Goal: Task Accomplishment & Management: Manage account settings

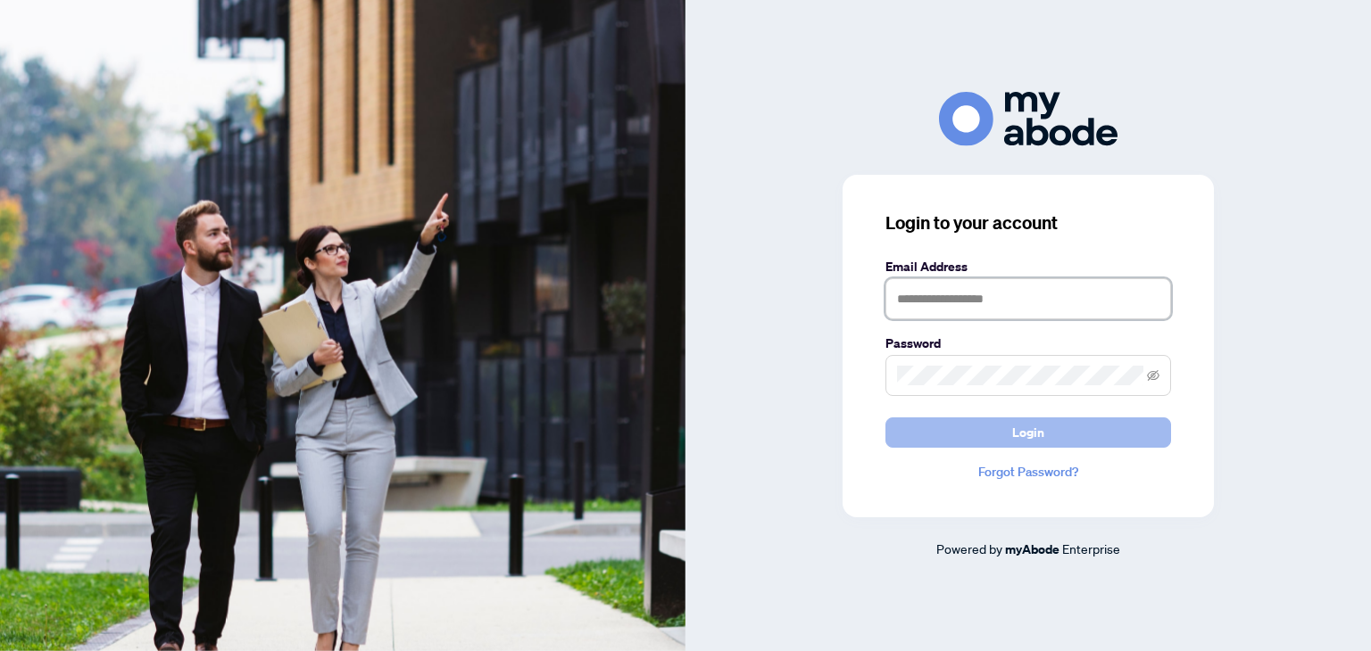
type input "**********"
click at [1085, 446] on button "Login" at bounding box center [1028, 433] width 286 height 30
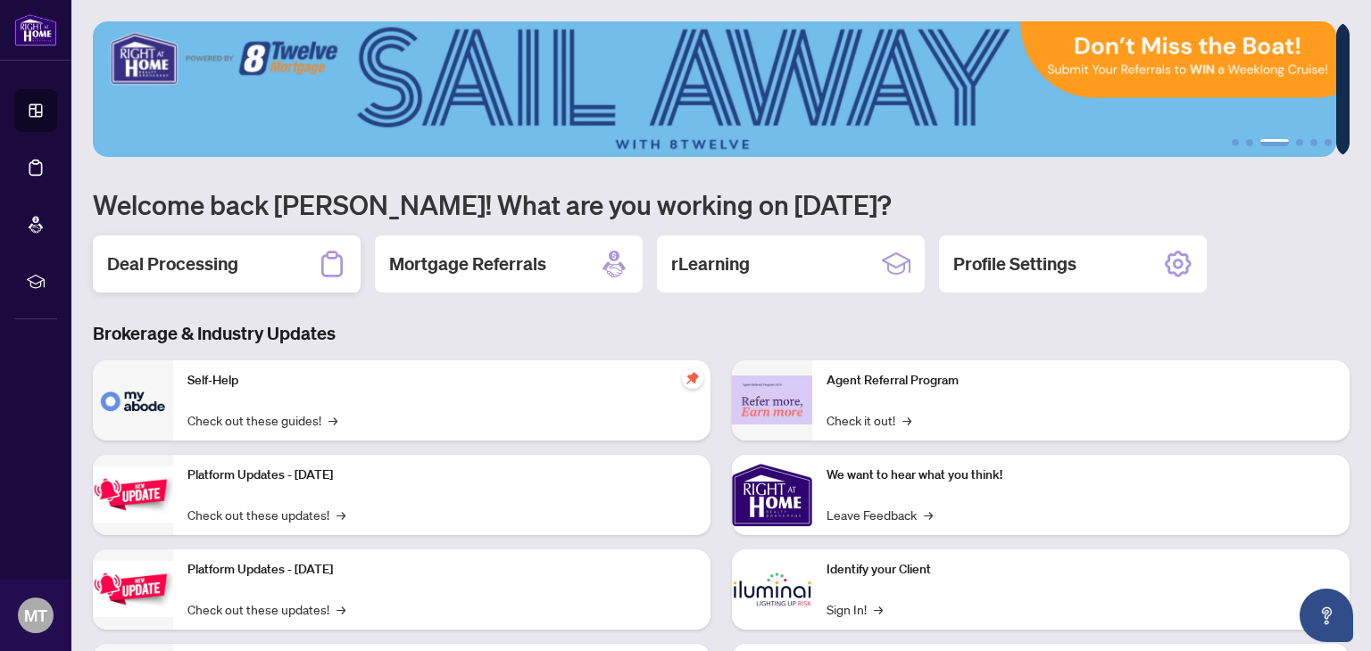
click at [153, 256] on h2 "Deal Processing" at bounding box center [172, 264] width 131 height 25
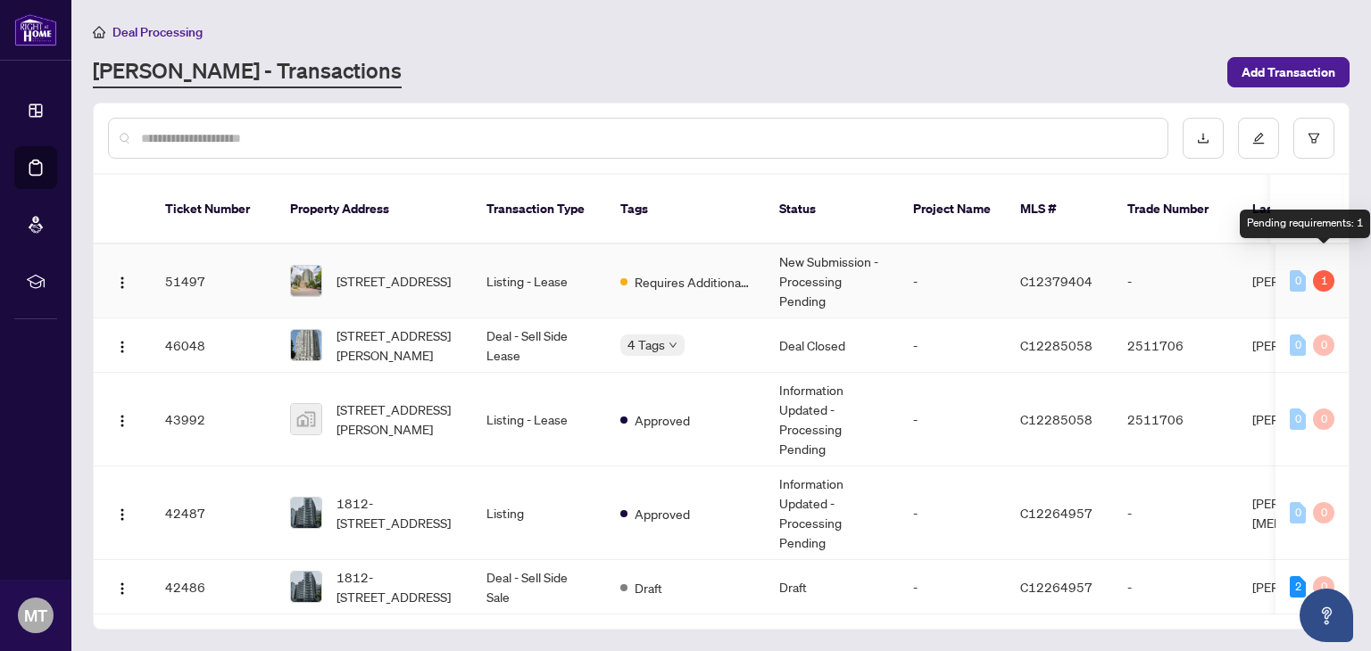
click at [1318, 270] on div "1" at bounding box center [1323, 280] width 21 height 21
click at [391, 271] on span "[STREET_ADDRESS]" at bounding box center [393, 281] width 114 height 20
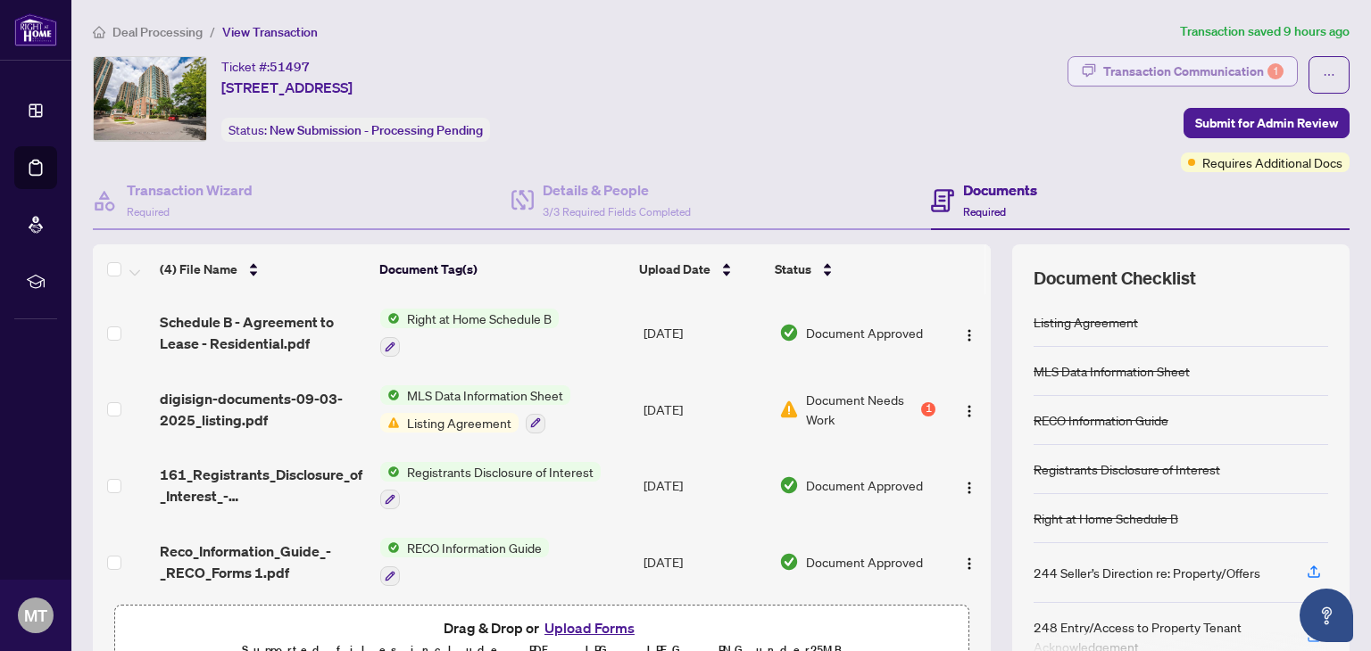
click at [1204, 63] on div "Transaction Communication 1" at bounding box center [1193, 71] width 180 height 29
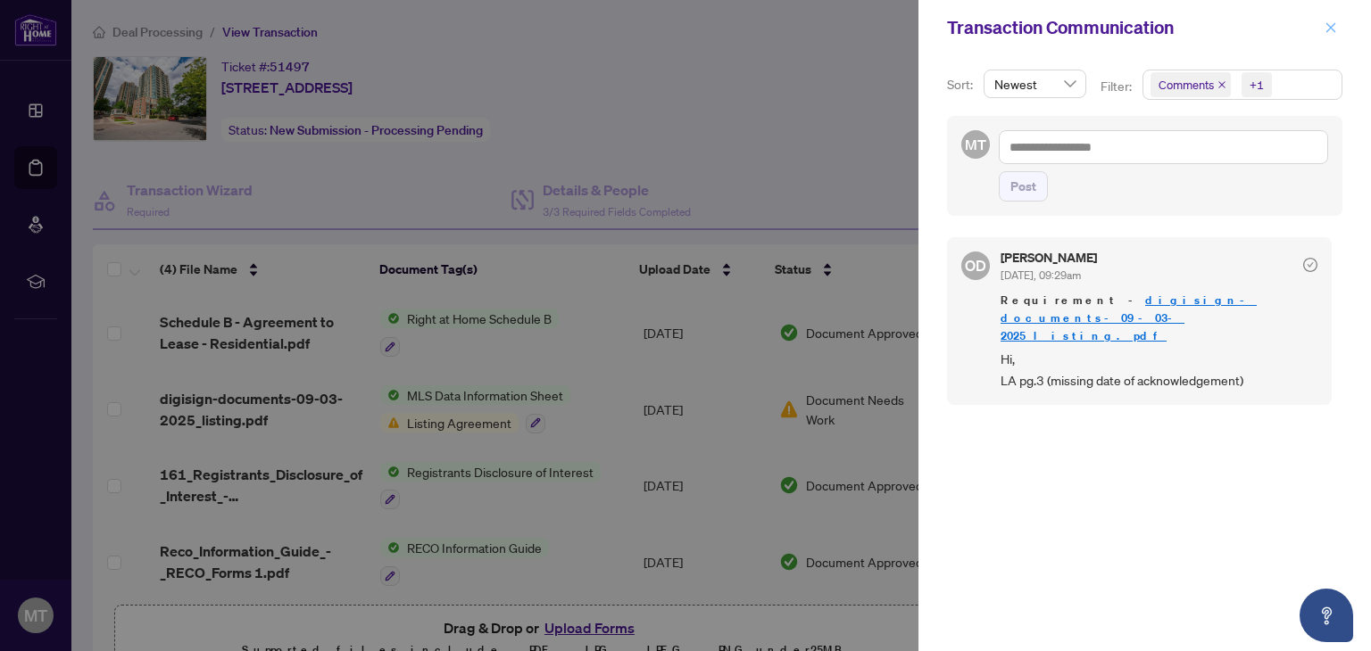
click at [1331, 25] on icon "close" at bounding box center [1330, 27] width 12 height 12
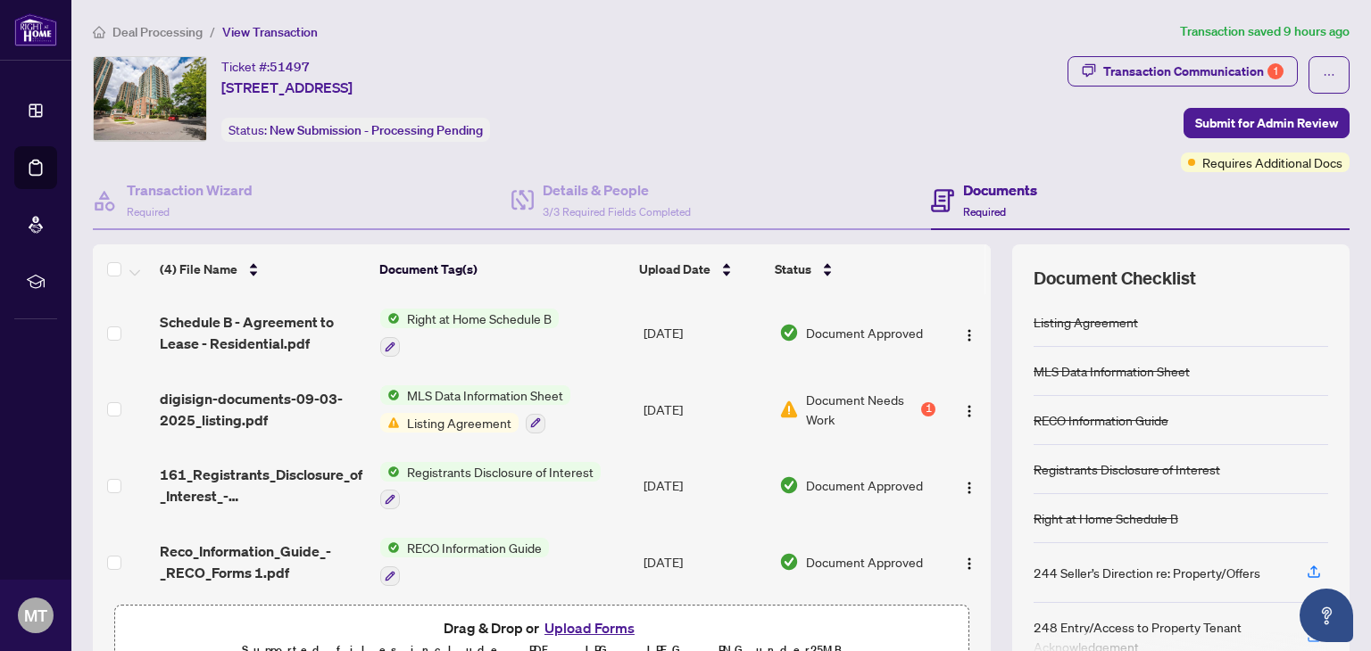
click at [971, 190] on h4 "Documents" at bounding box center [1000, 189] width 74 height 21
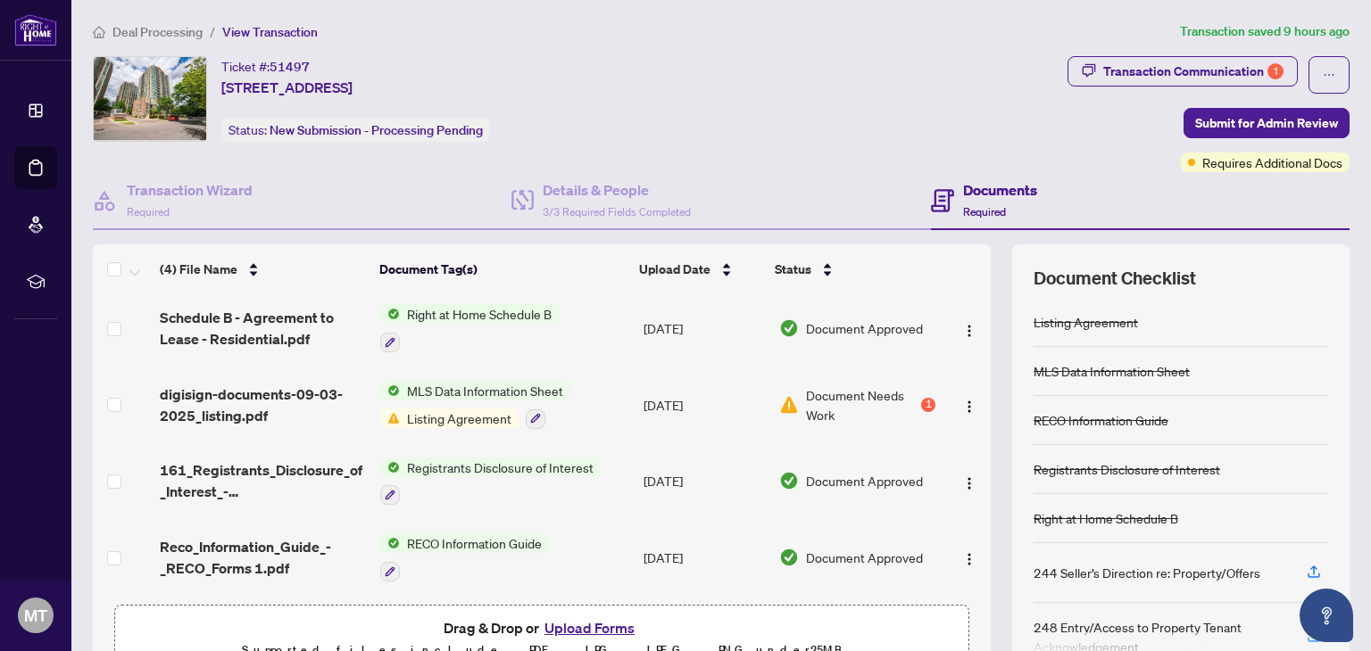
click at [592, 626] on button "Upload Forms" at bounding box center [589, 628] width 101 height 23
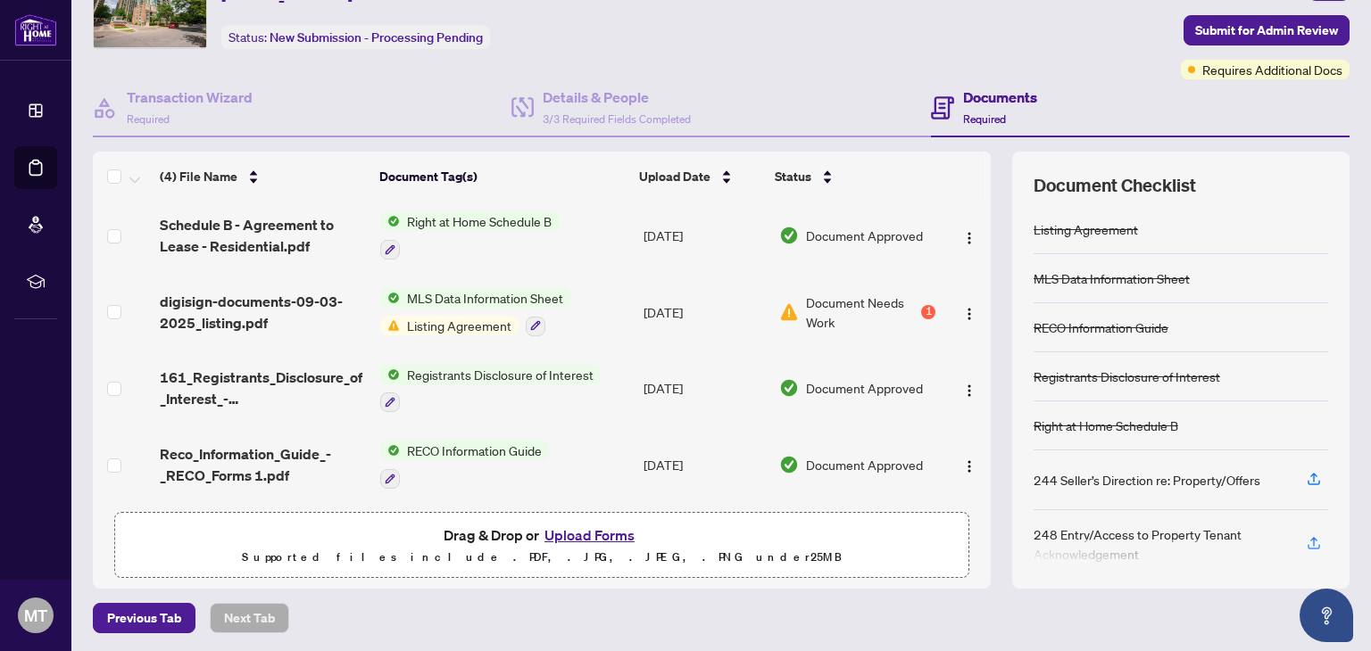
scroll to position [94, 0]
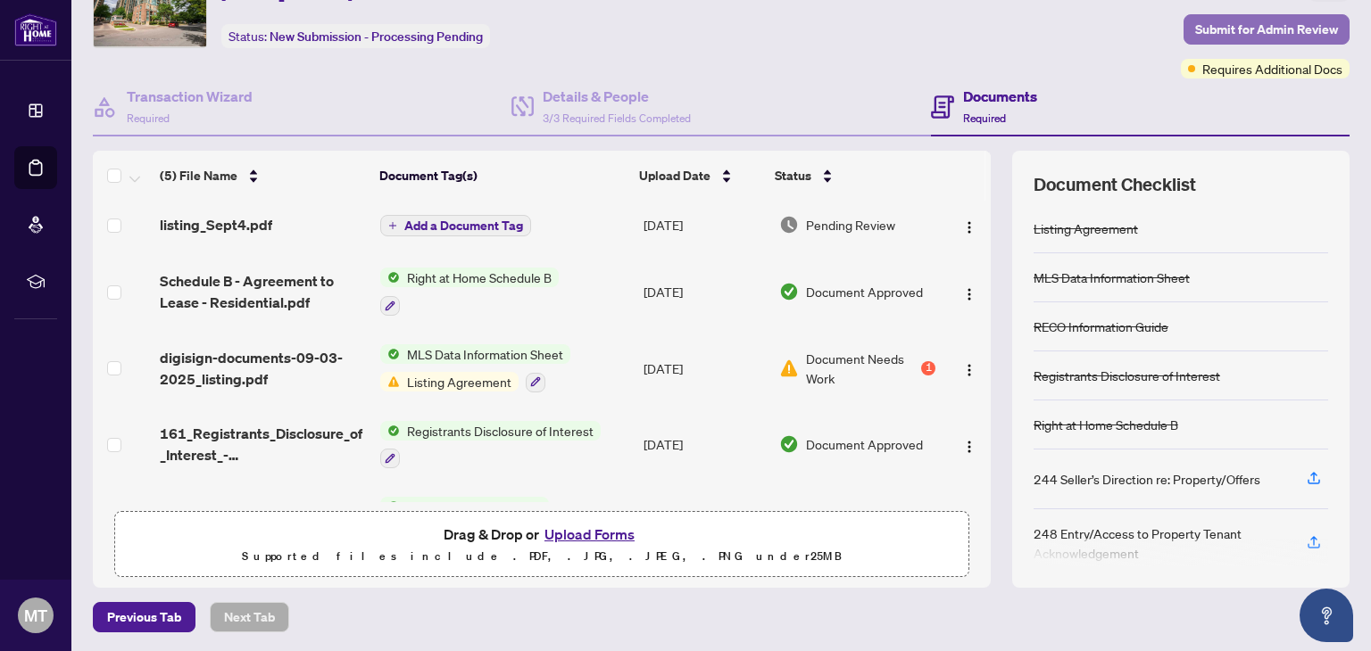
click at [1247, 22] on span "Submit for Admin Review" at bounding box center [1266, 29] width 143 height 29
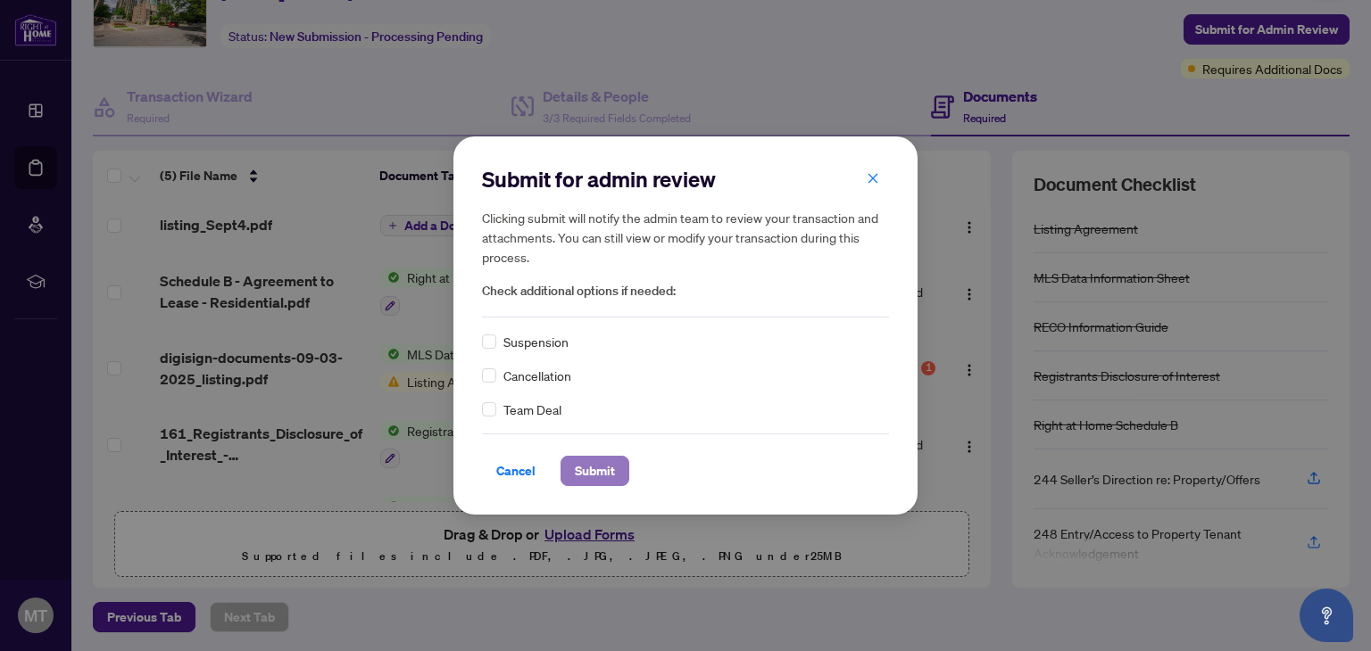
click at [598, 476] on span "Submit" at bounding box center [595, 471] width 40 height 29
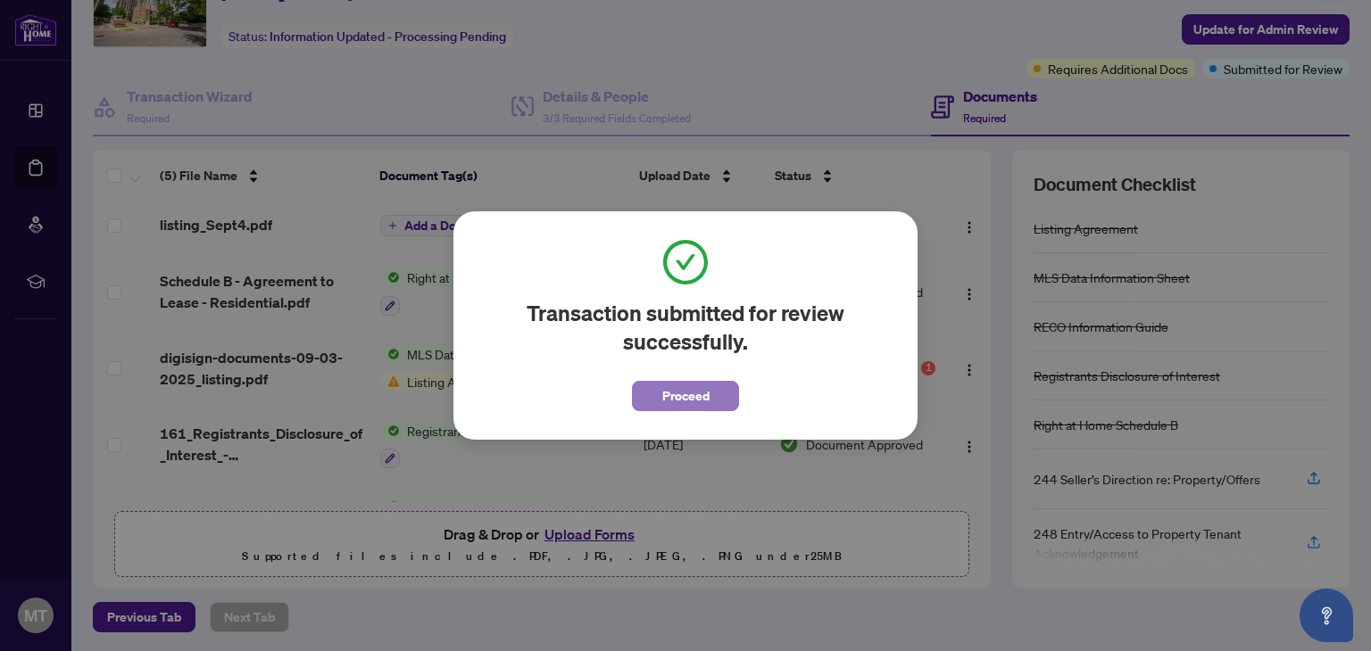
click at [675, 394] on span "Proceed" at bounding box center [685, 396] width 47 height 29
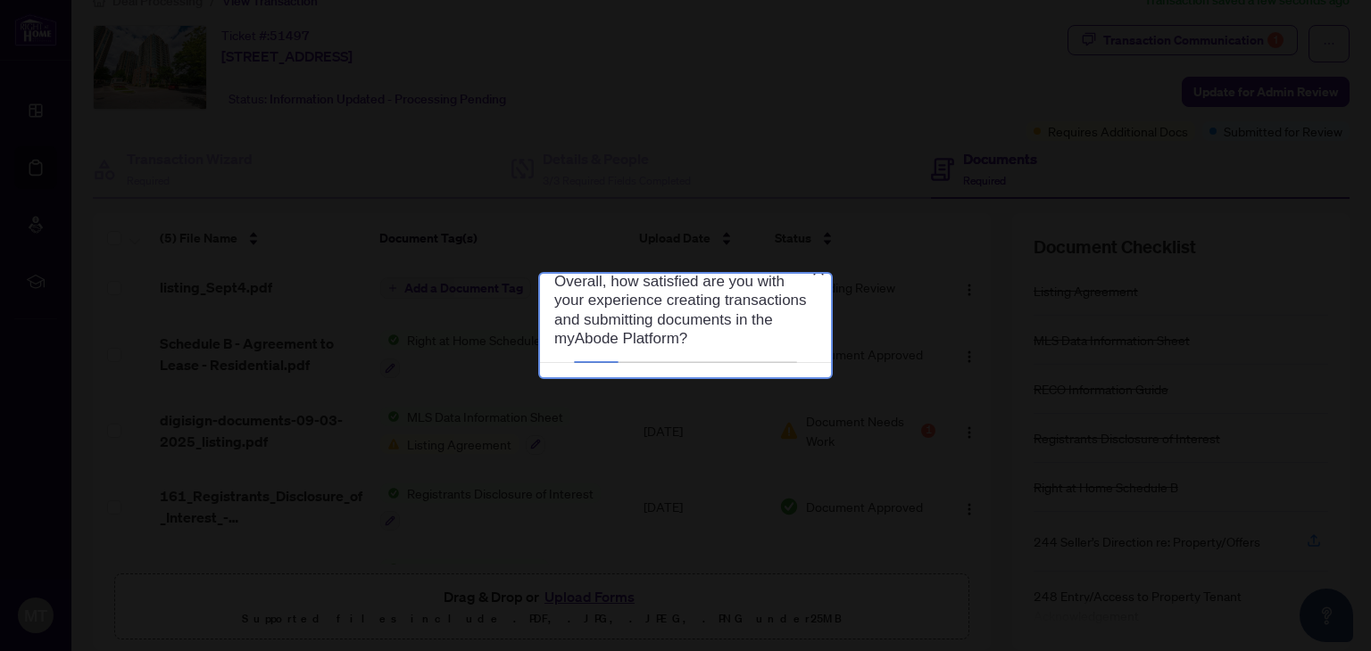
scroll to position [0, 0]
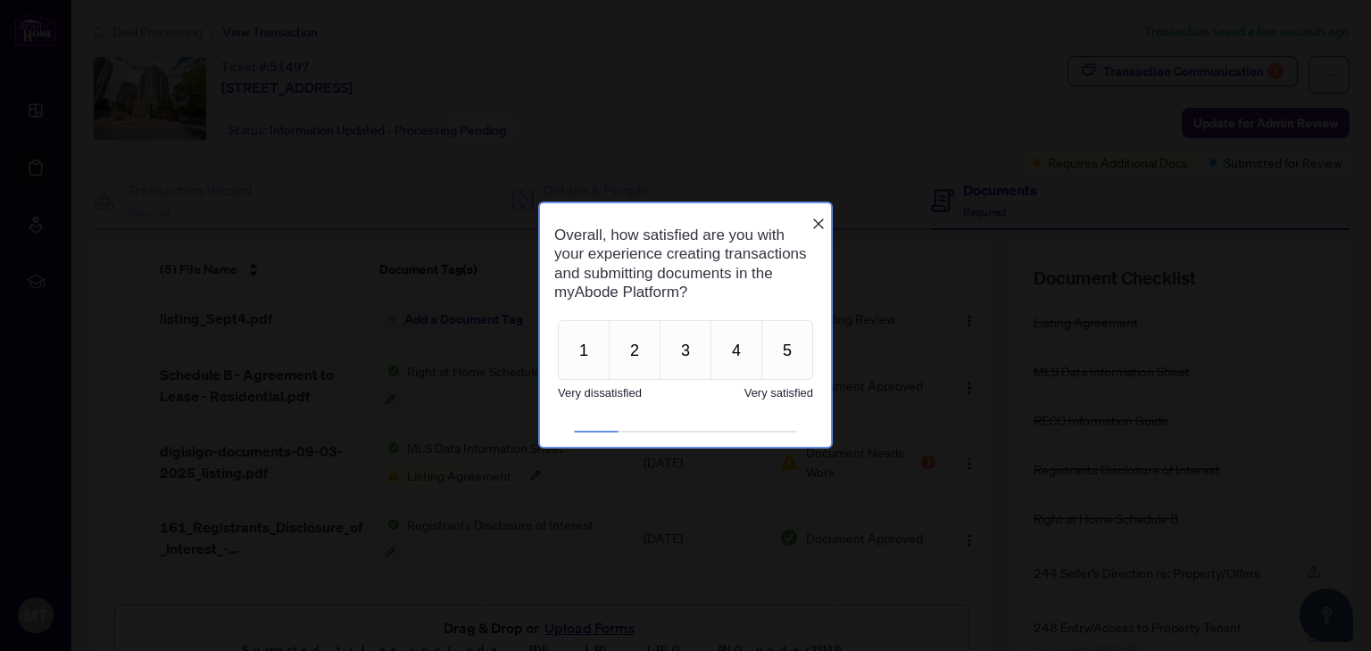
click at [817, 217] on icon "Close button" at bounding box center [818, 224] width 14 height 14
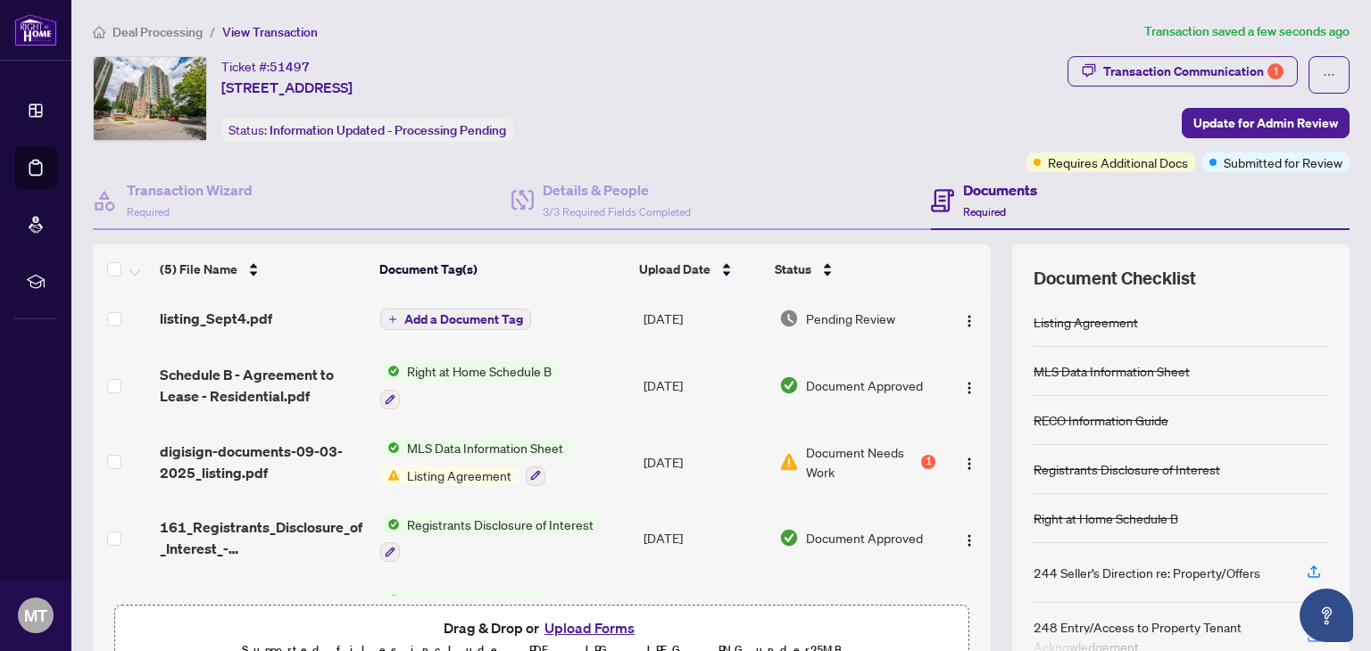
click at [135, 30] on span "Deal Processing" at bounding box center [157, 32] width 90 height 16
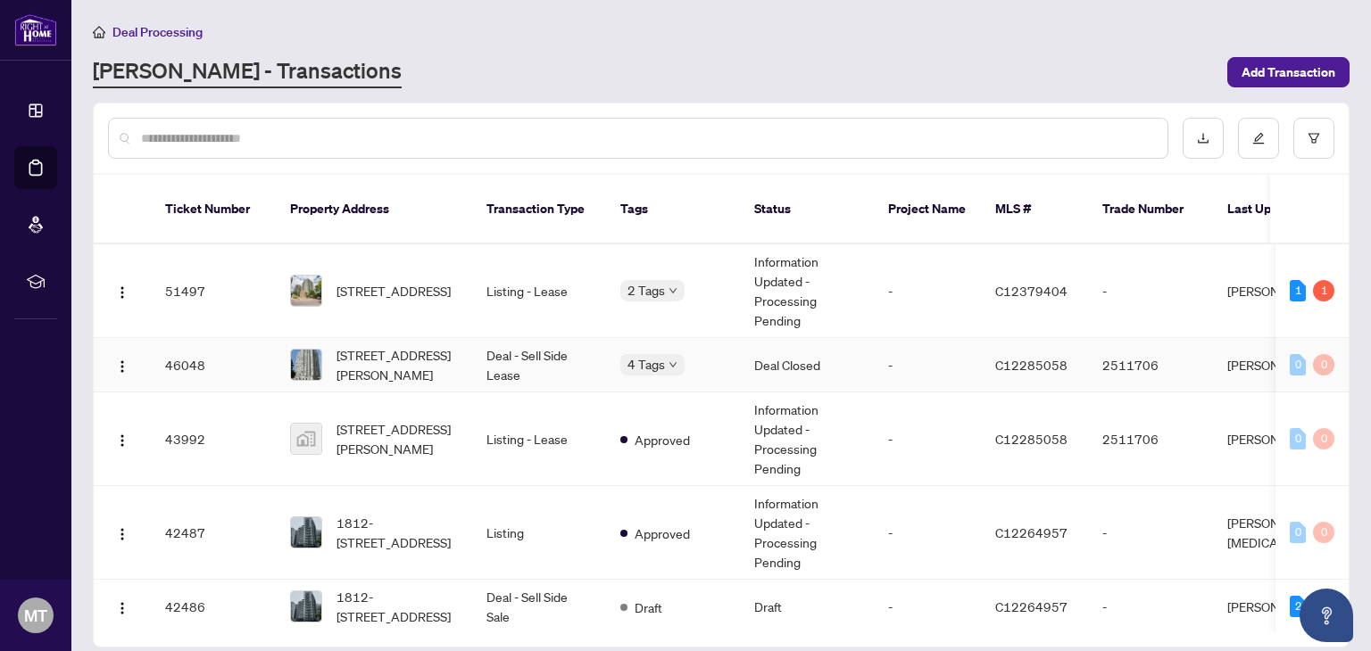
click at [424, 345] on span "[STREET_ADDRESS][PERSON_NAME]" at bounding box center [396, 364] width 121 height 39
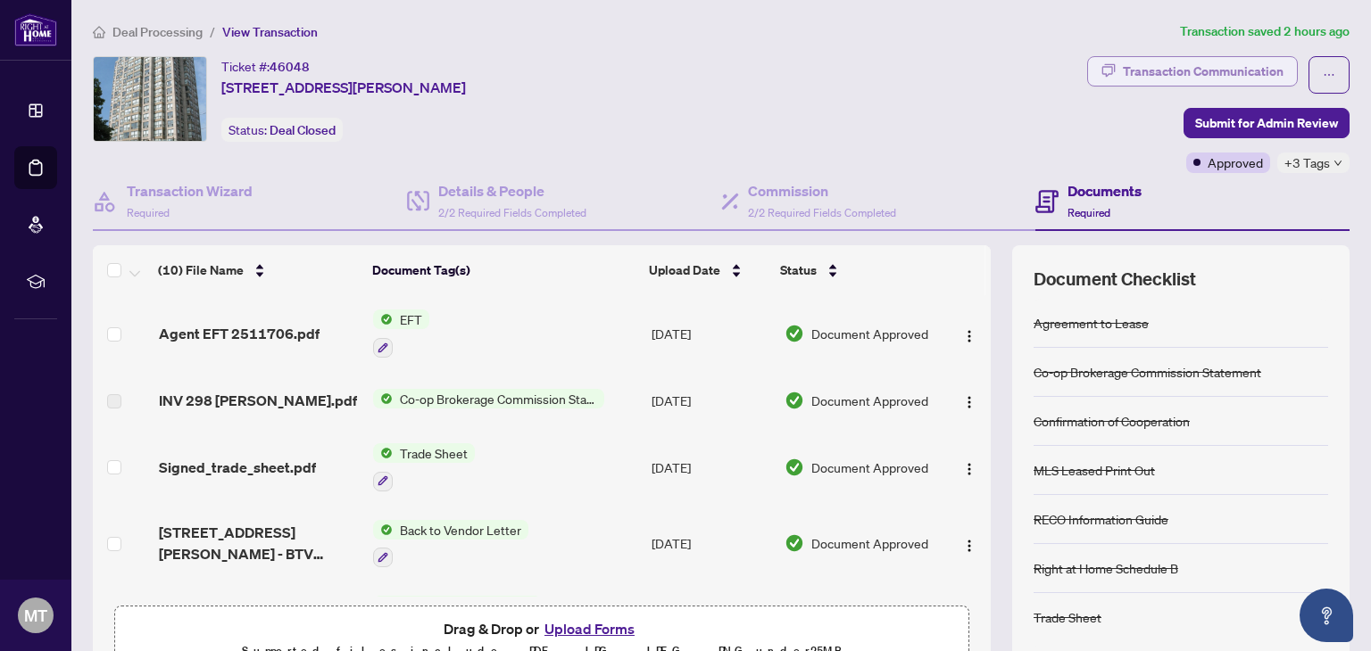
click at [1221, 70] on div "Transaction Communication" at bounding box center [1203, 71] width 161 height 29
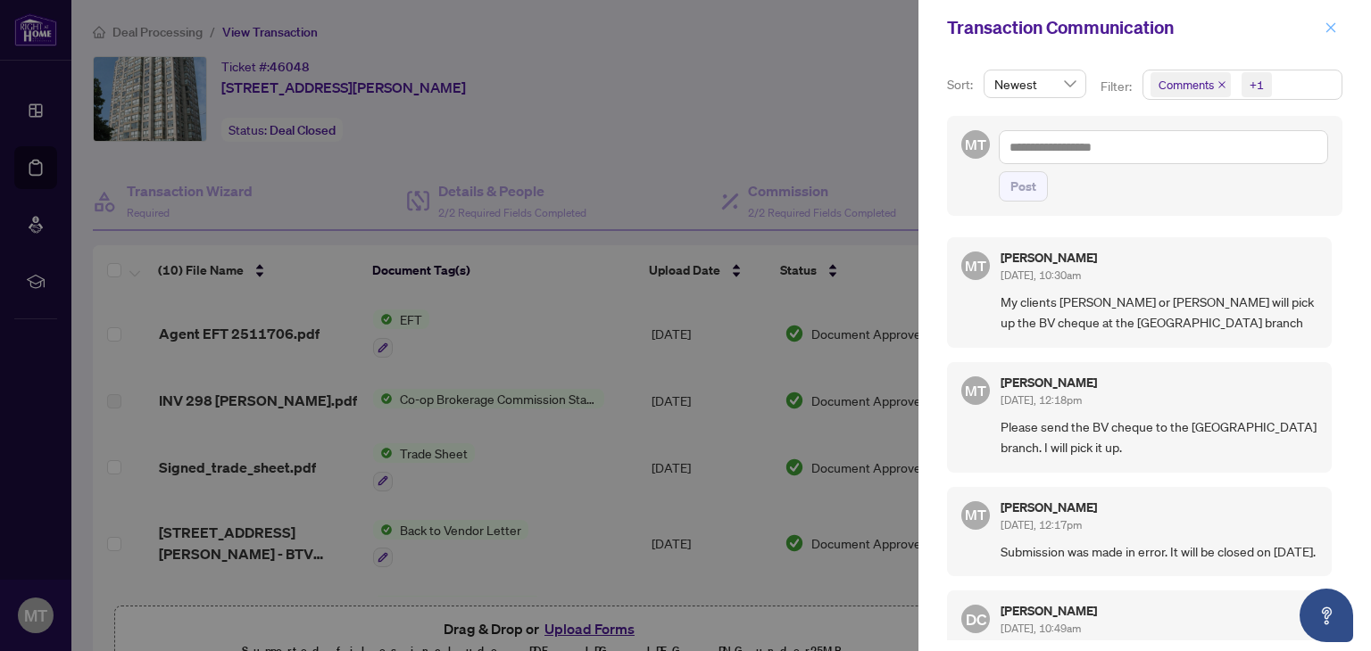
click at [1327, 29] on icon "close" at bounding box center [1330, 27] width 12 height 12
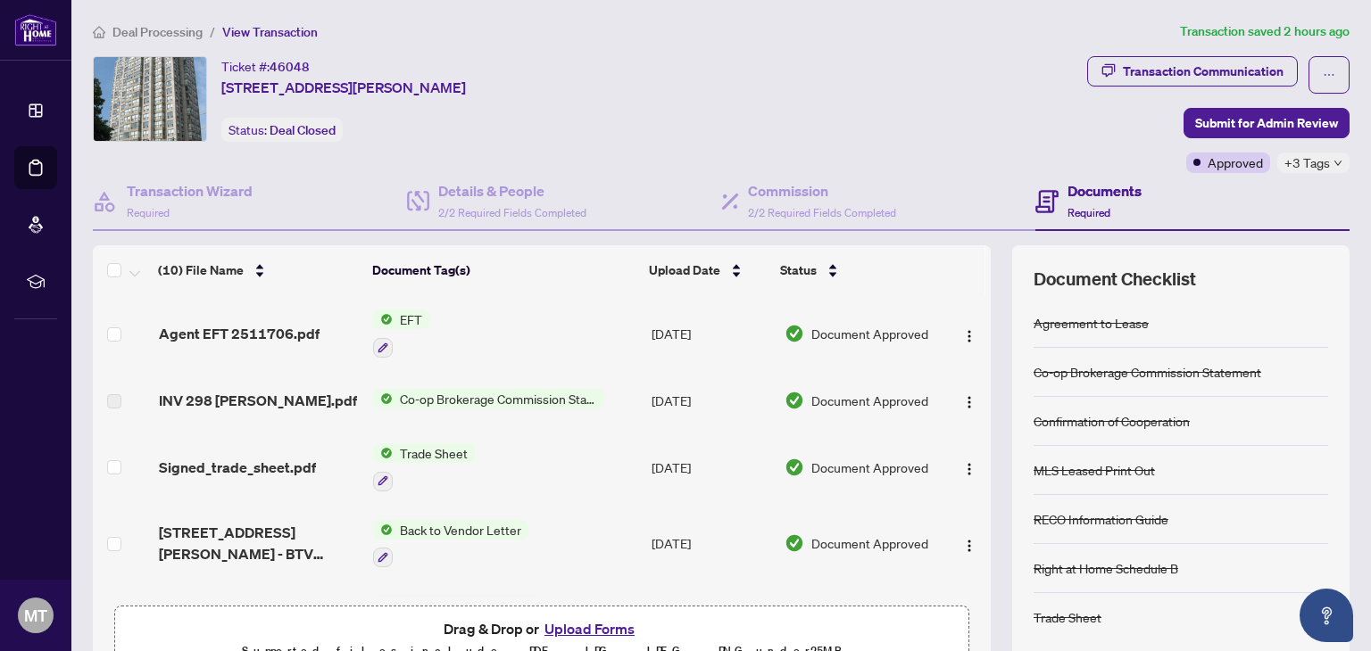
click at [284, 326] on span "Agent EFT 2511706.pdf" at bounding box center [239, 333] width 161 height 21
